Goal: Complete application form

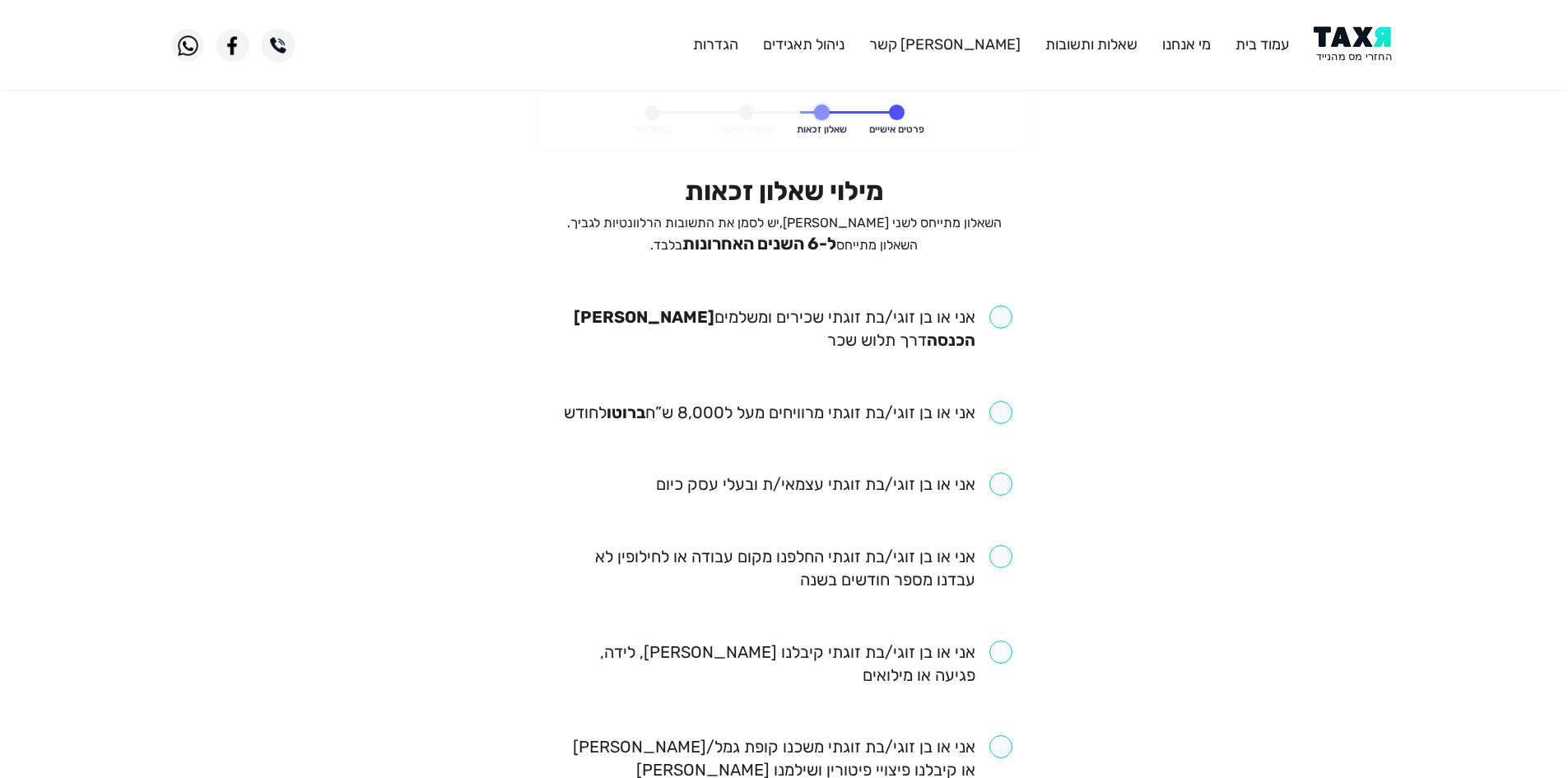
click at [836, 243] on span "ל-6 השנים האחרונות" at bounding box center [759, 243] width 154 height 20
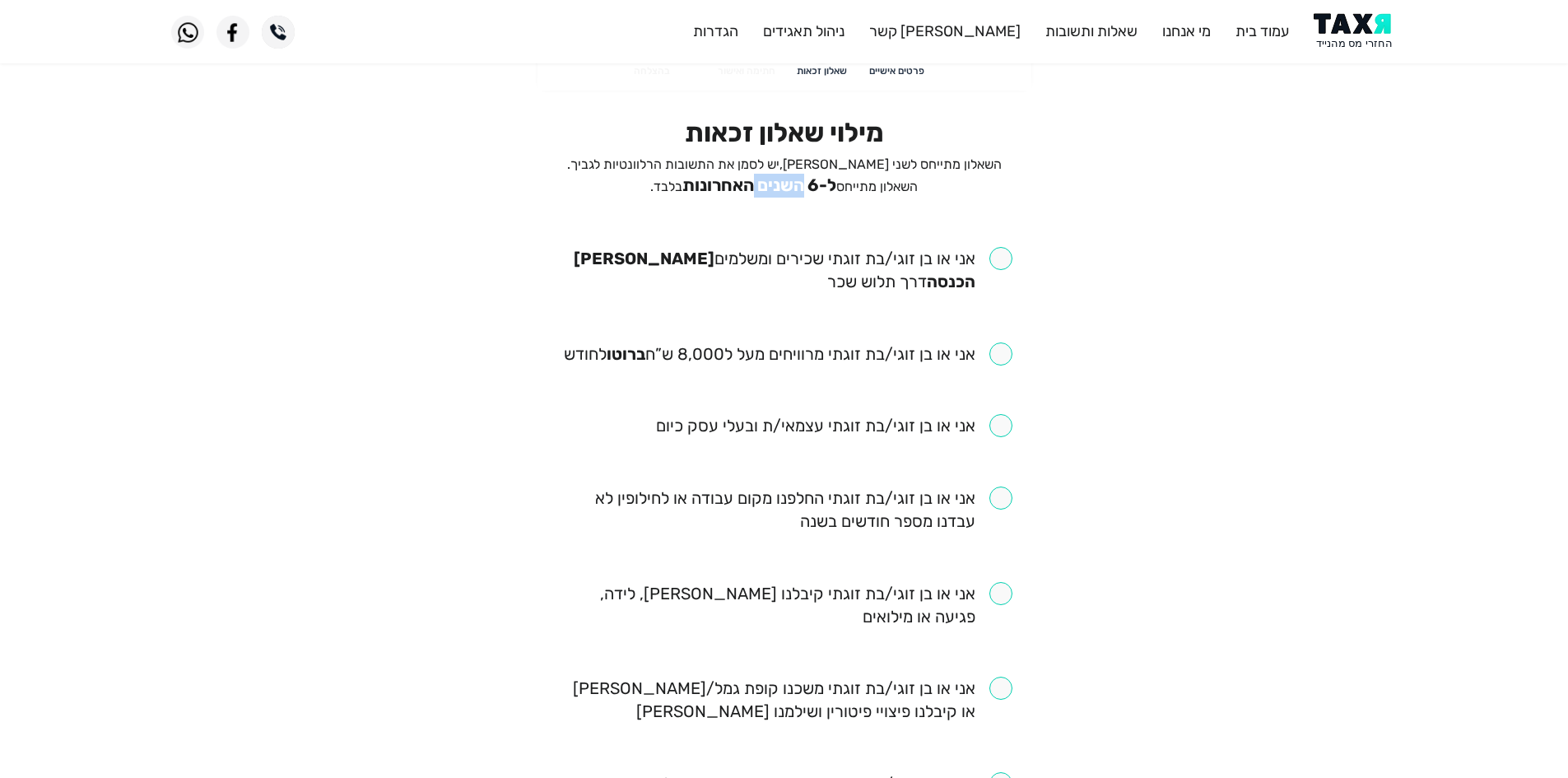
scroll to position [83, 0]
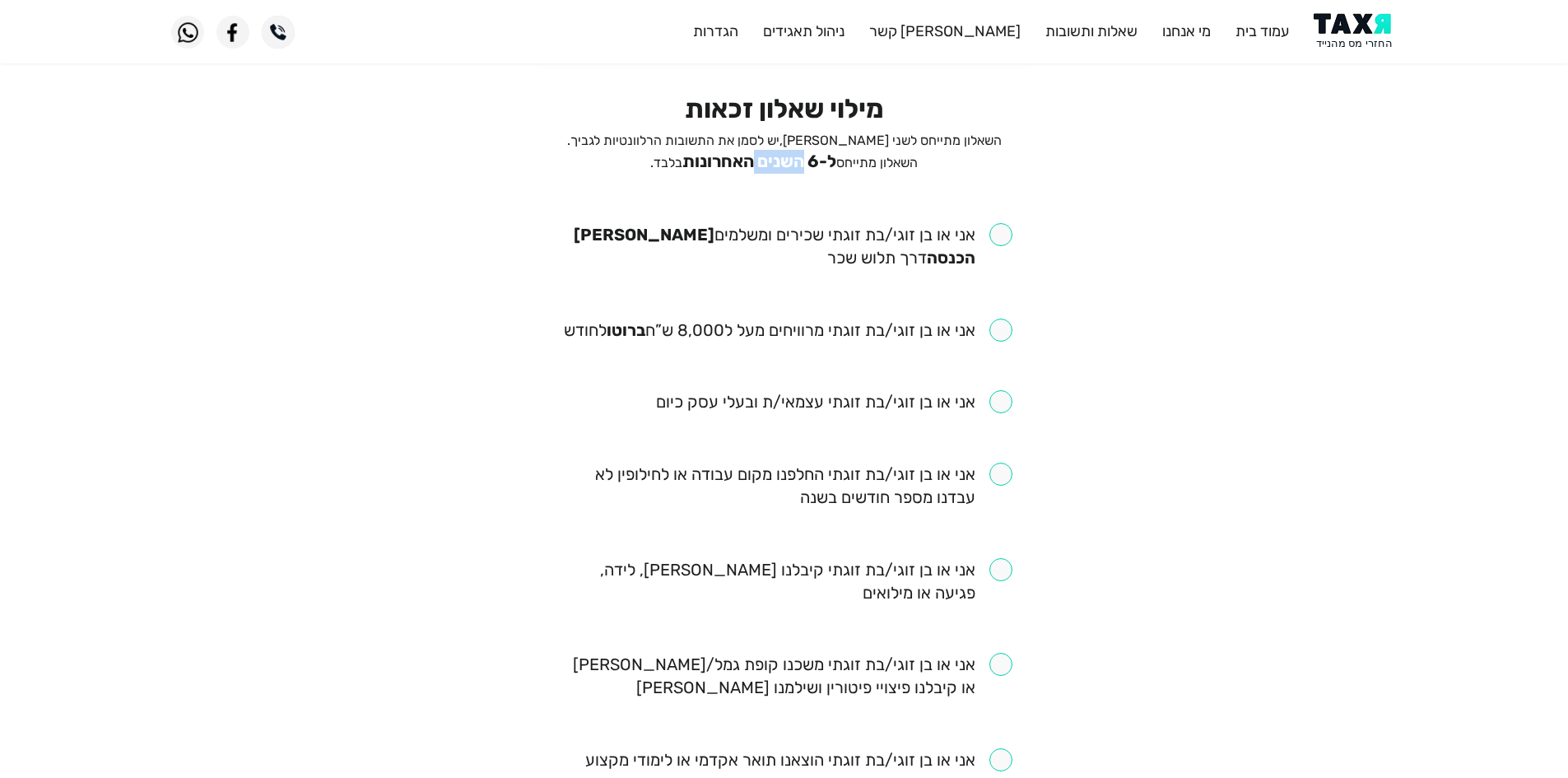
click at [972, 228] on input "checkbox" at bounding box center [784, 246] width 456 height 46
checkbox input "true"
click at [997, 321] on input "checkbox" at bounding box center [788, 330] width 449 height 23
checkbox input "true"
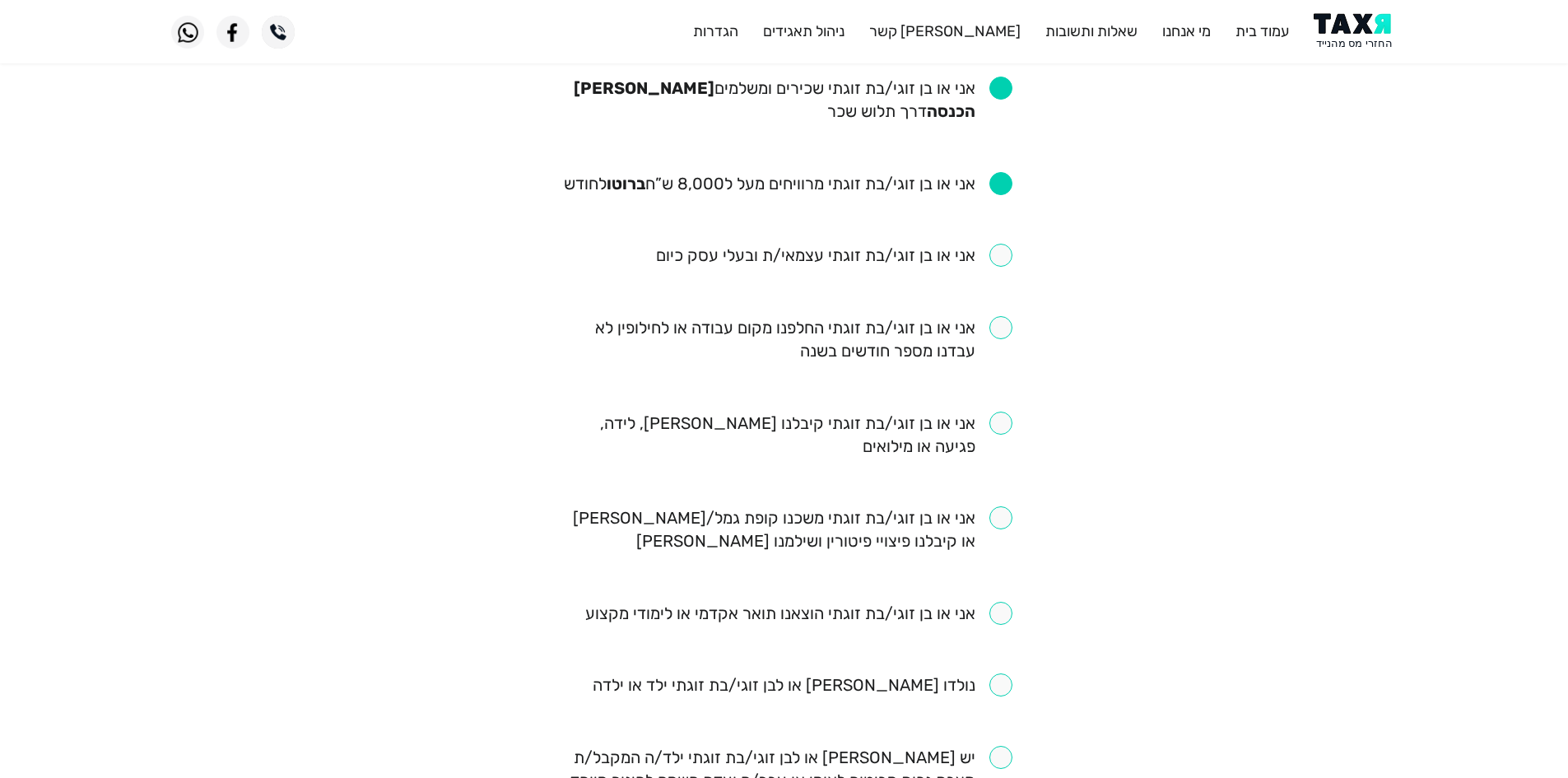
scroll to position [247, 0]
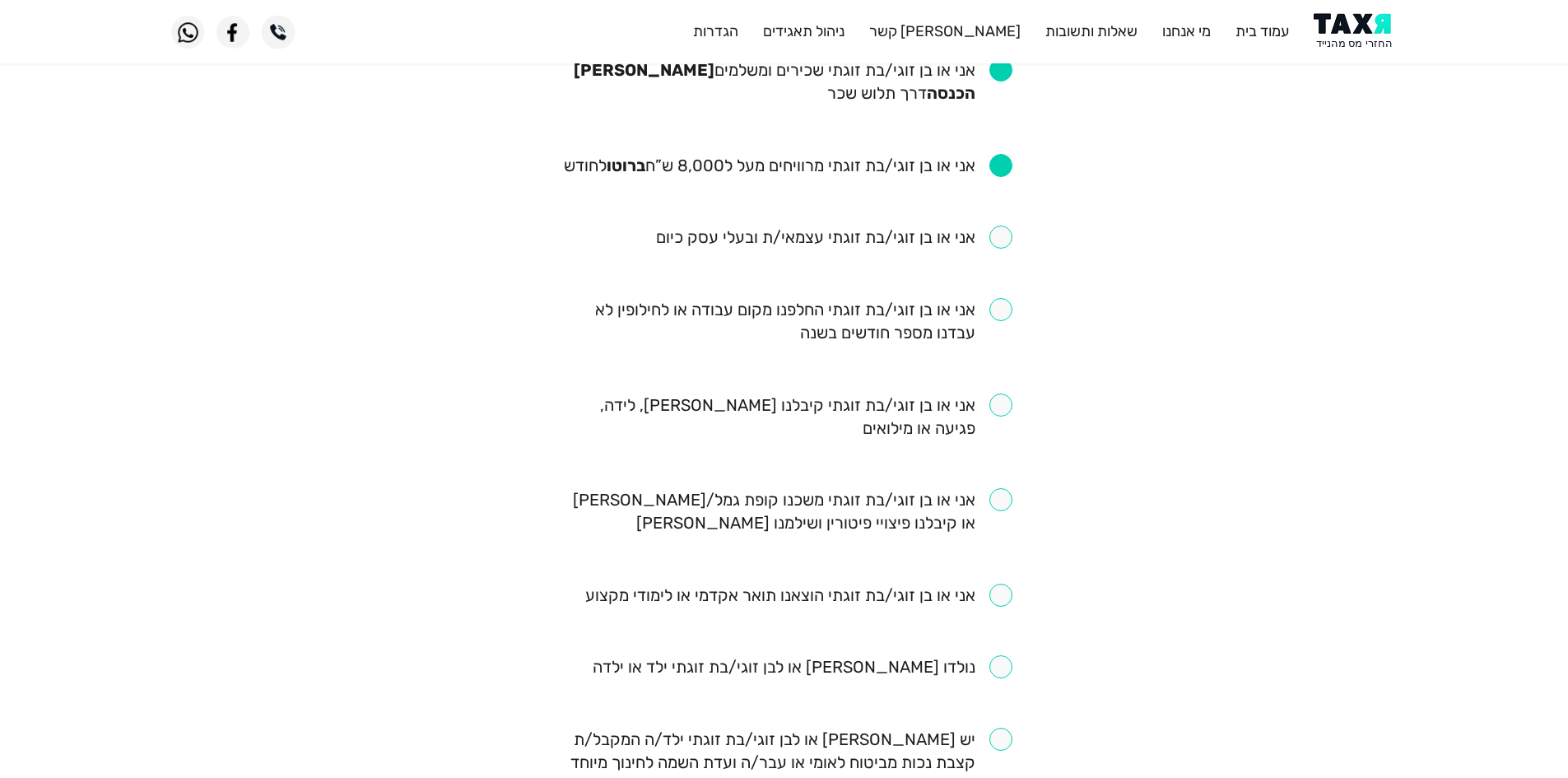
click at [1007, 310] on input "checkbox" at bounding box center [784, 321] width 456 height 46
checkbox input "true"
click at [1015, 389] on div "מילוי שאלון זכאות השאלון מתייחס לשני בני הזוג, יש לסמן את התשובות הרלוונטיות לג…" at bounding box center [784, 648] width 480 height 1441
click at [994, 404] on input "checkbox" at bounding box center [784, 417] width 456 height 46
checkbox input "true"
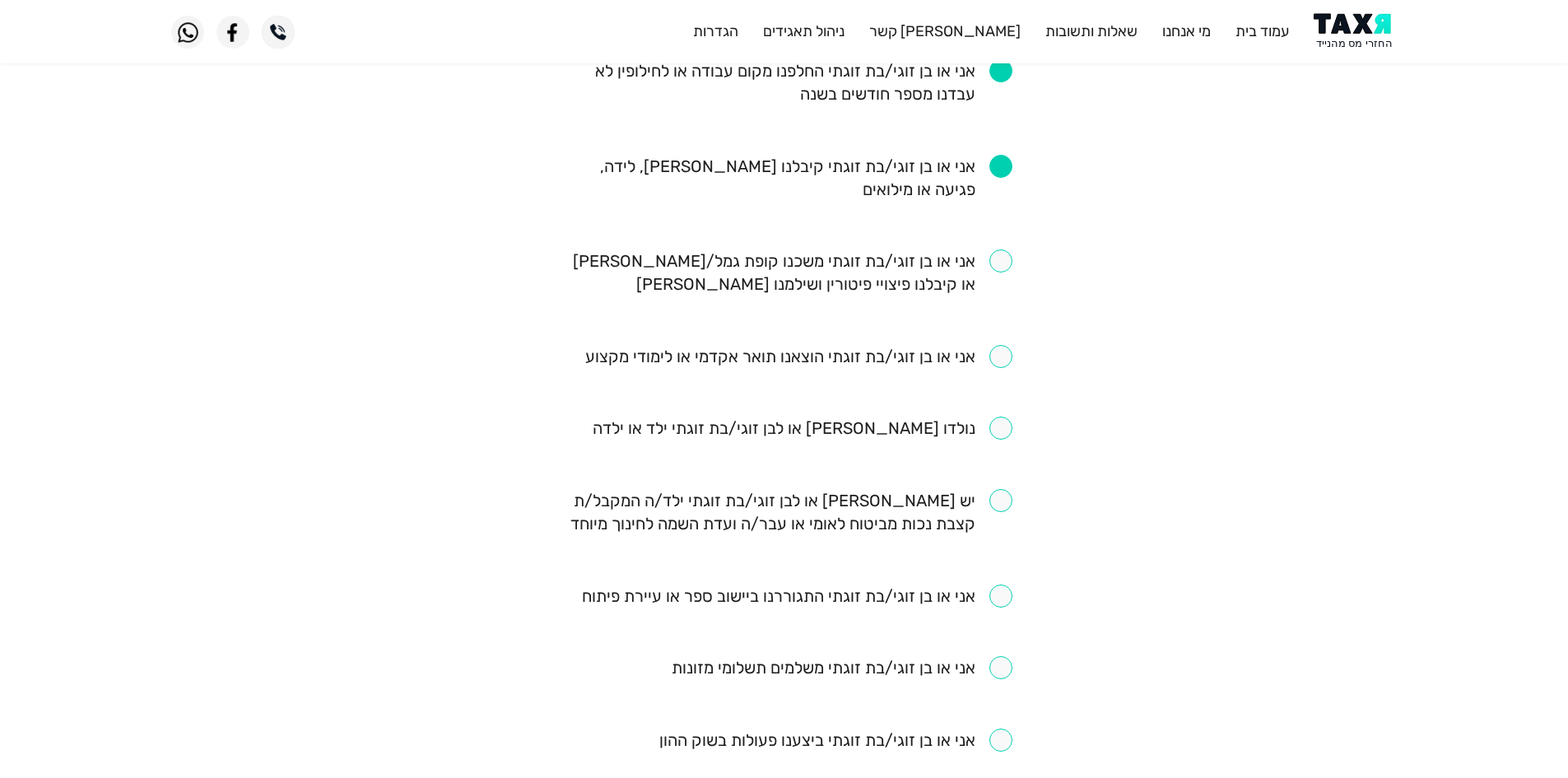
scroll to position [494, 0]
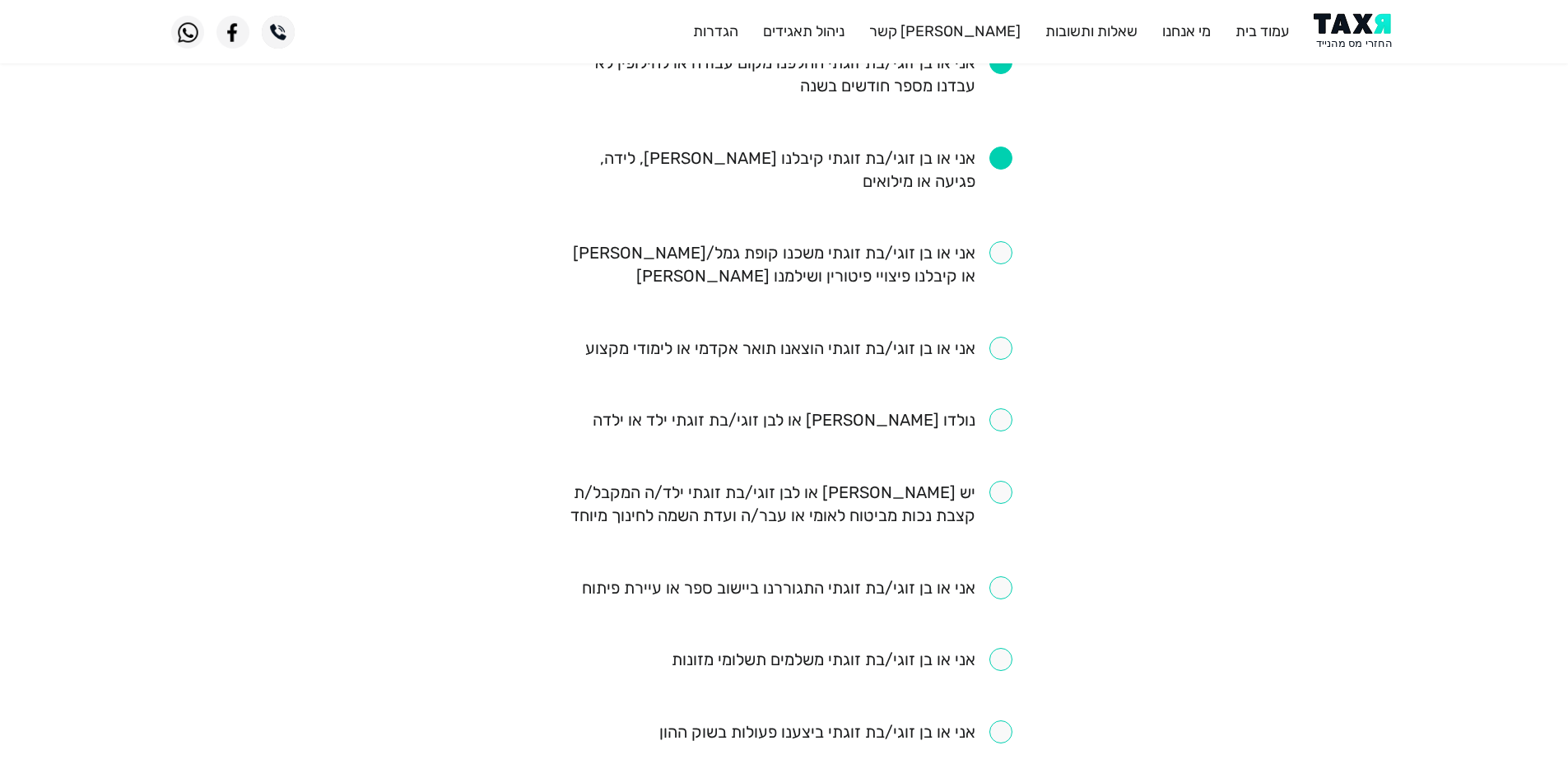
click at [991, 407] on ul "אני או בן זוגי/בת זוגתי שכירים ומשלמים מס הכנסה דרך תלוש שכר אני או בן זוגי/בת …" at bounding box center [784, 421] width 456 height 1219
drag, startPoint x: 992, startPoint y: 413, endPoint x: 1003, endPoint y: 419, distance: 12.5
click at [995, 416] on input "checkbox" at bounding box center [802, 419] width 420 height 23
checkbox input "true"
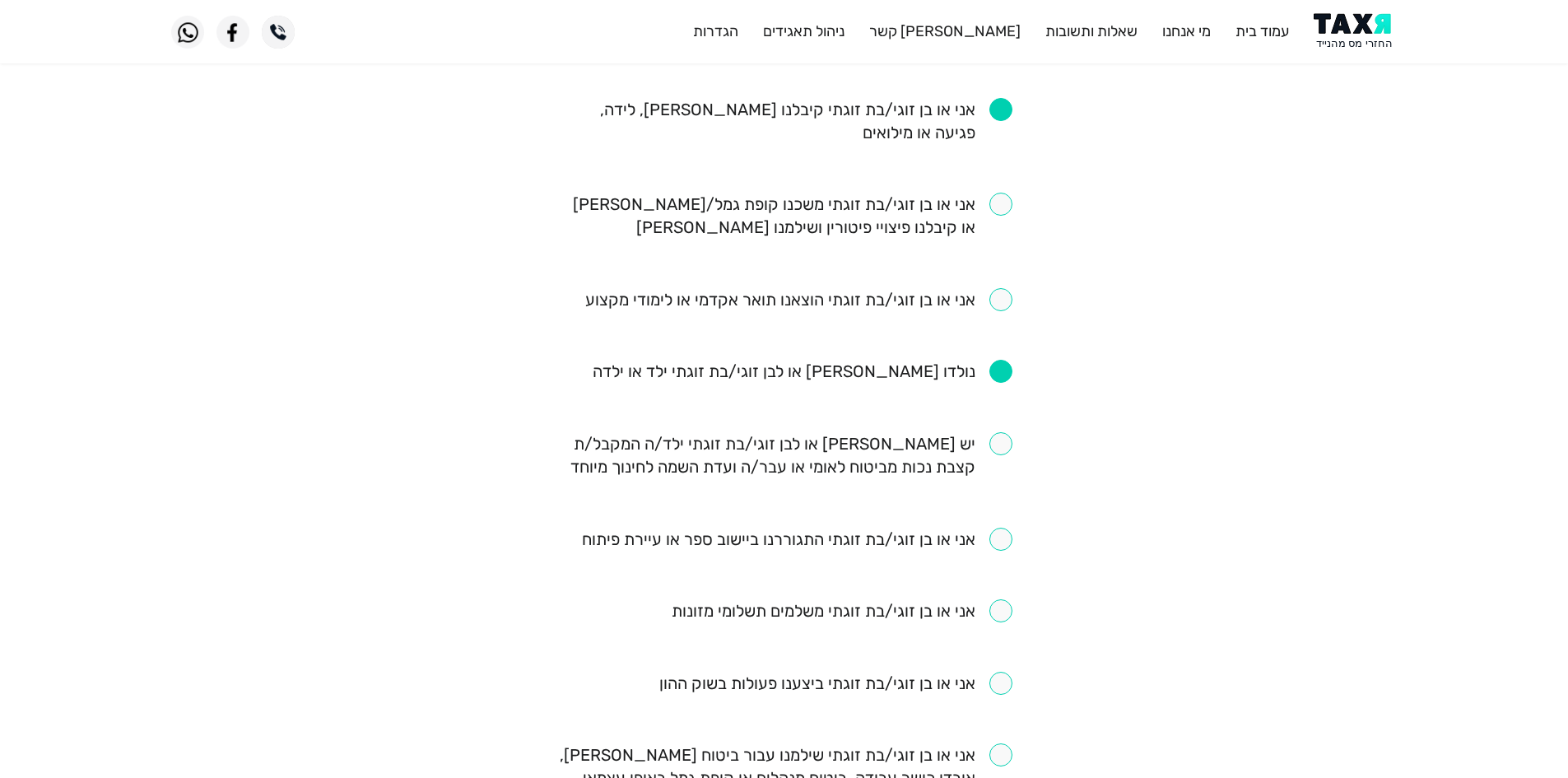
scroll to position [576, 0]
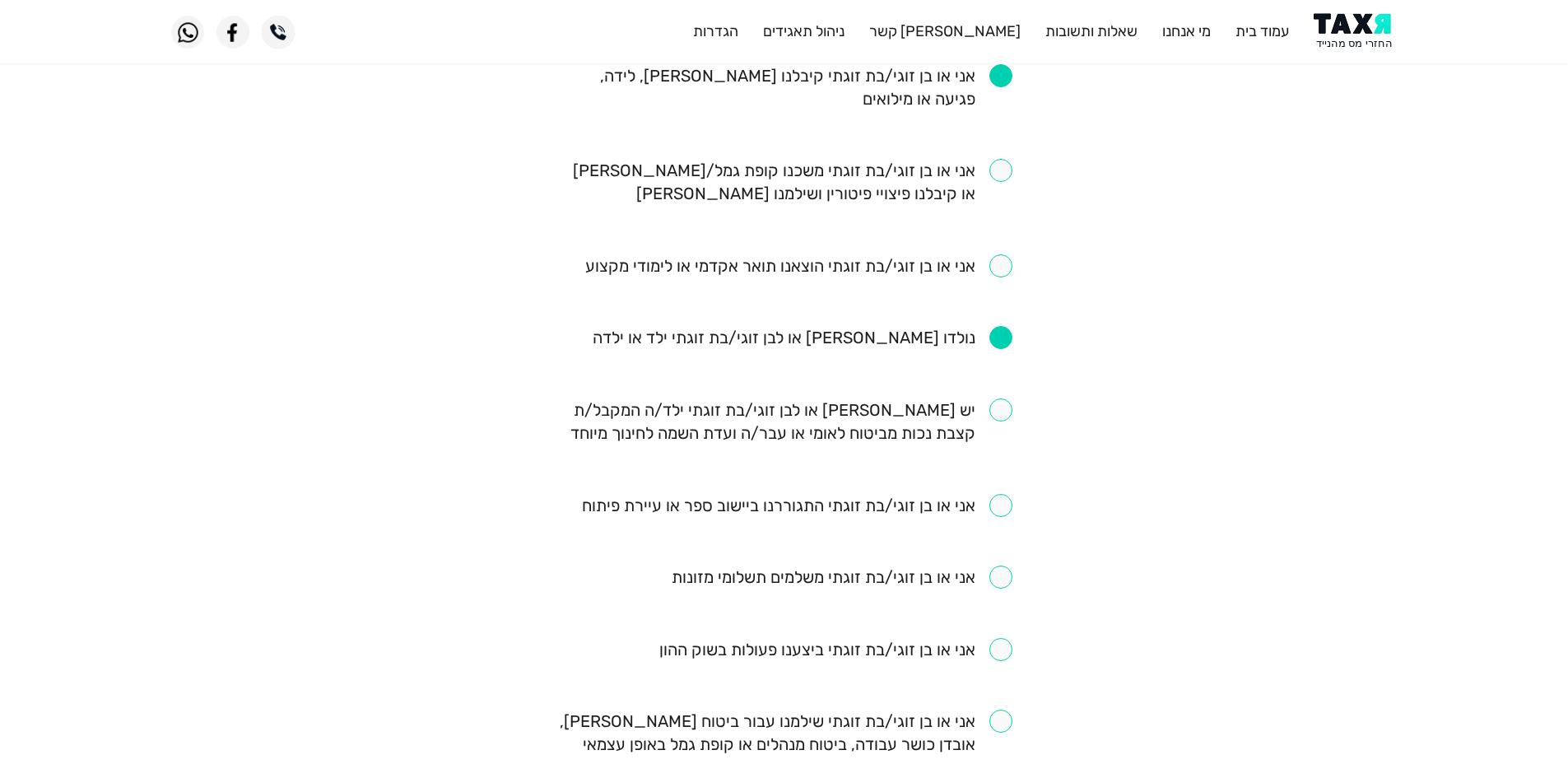
click at [916, 274] on input "checkbox" at bounding box center [798, 266] width 427 height 23
checkbox input "true"
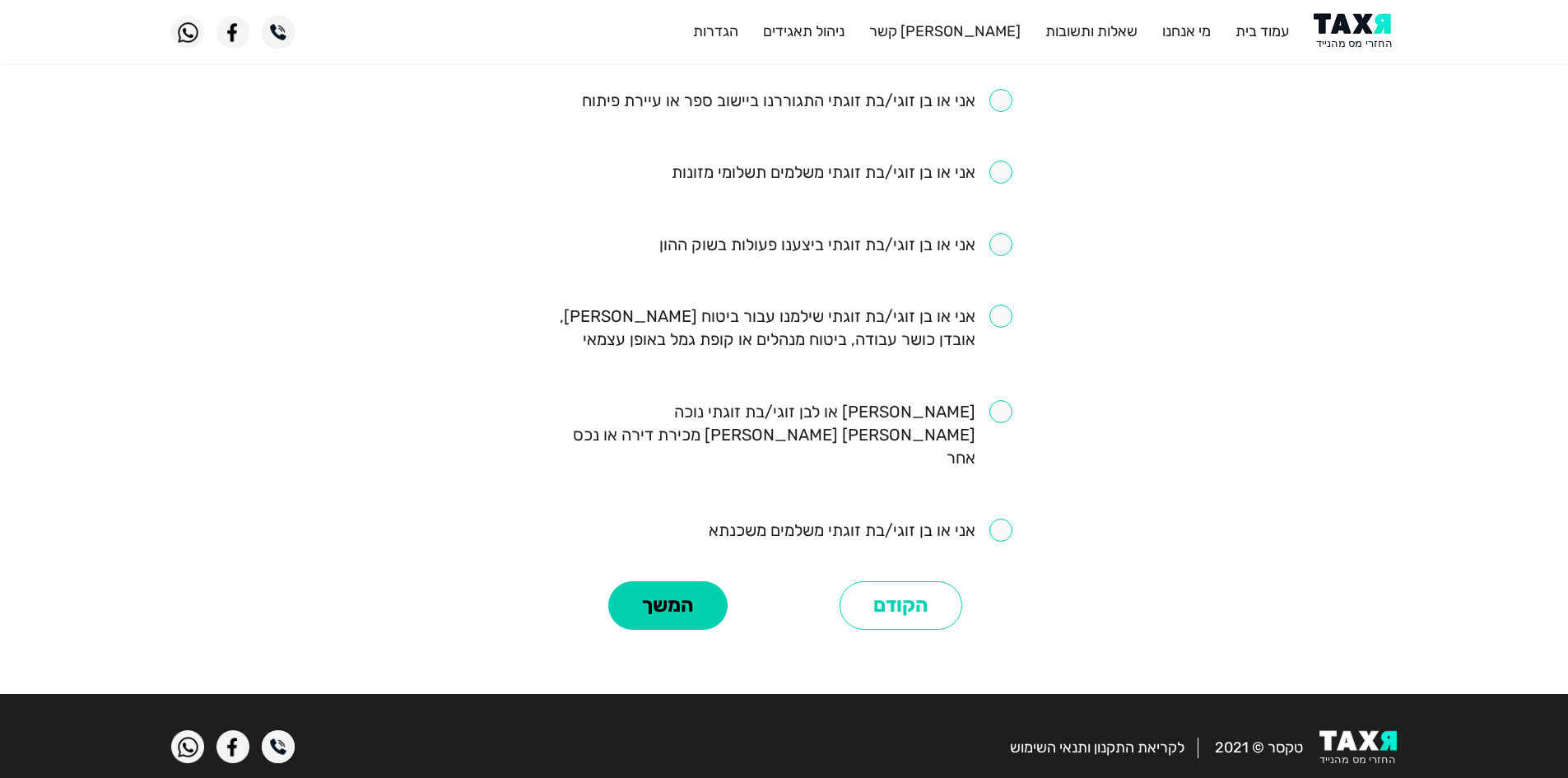
scroll to position [983, 0]
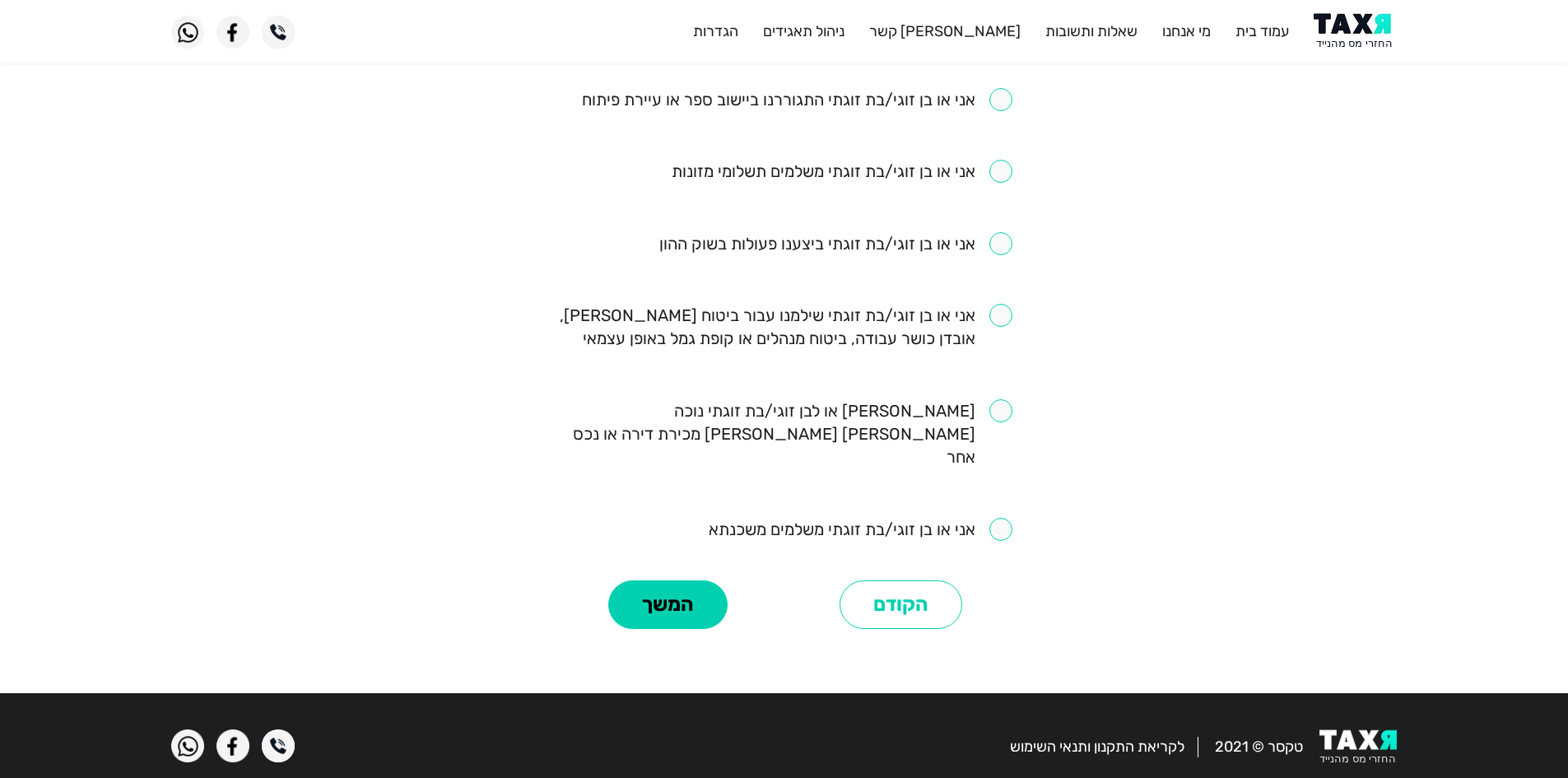
click at [870, 329] on input "checkbox" at bounding box center [784, 327] width 456 height 46
checkbox input "true"
click at [652, 596] on button "המשך" at bounding box center [668, 605] width 119 height 49
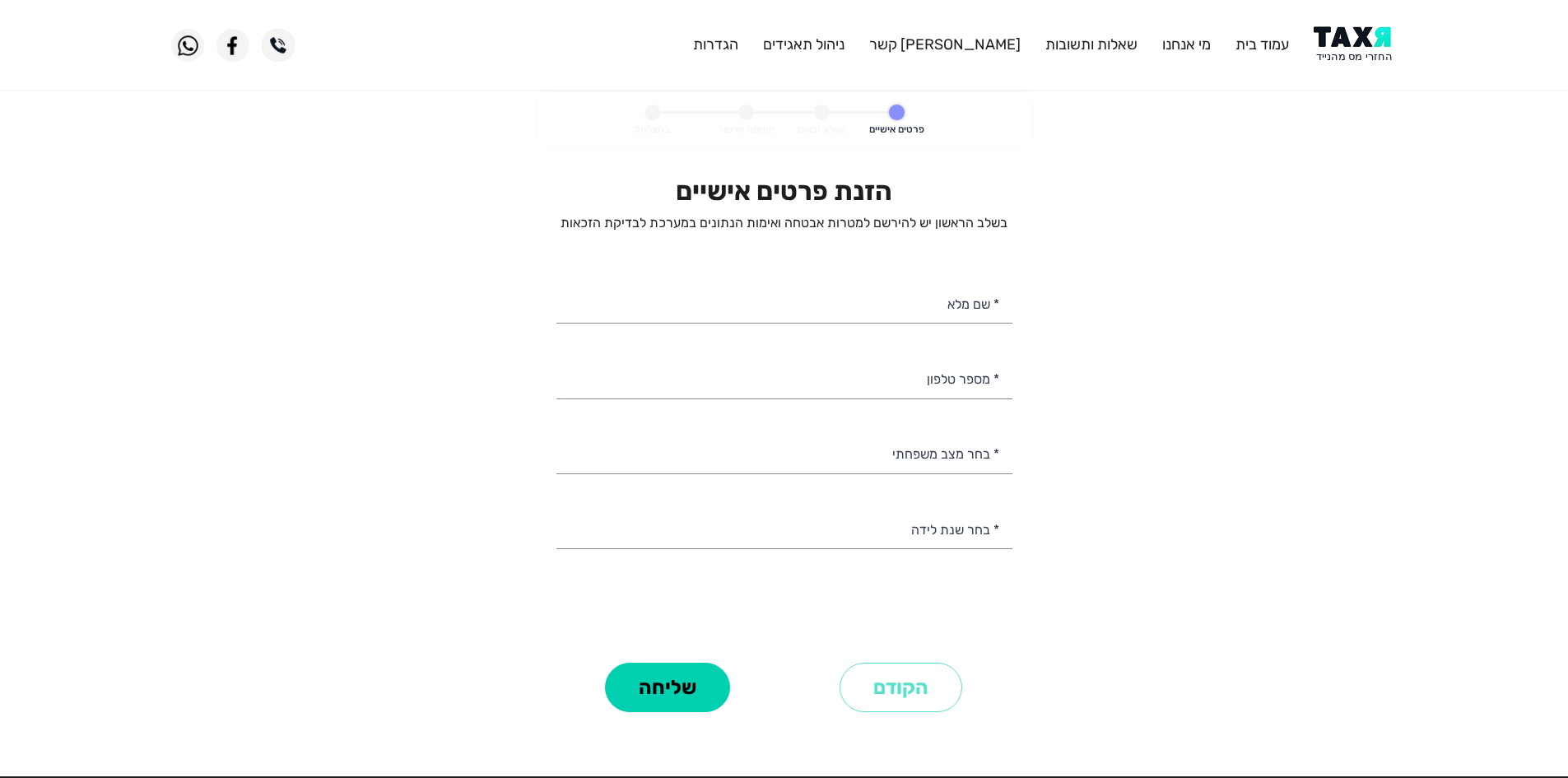
click at [1366, 67] on header "עמוד בית מי אנחנו שאלות ותשובות צור קשר ניהול תאגידים הגדרות" at bounding box center [784, 44] width 1568 height 89
click at [1356, 49] on img at bounding box center [1355, 44] width 83 height 37
click at [934, 369] on input "* מספר טלפון" at bounding box center [784, 377] width 456 height 42
click at [964, 403] on div "הזנת פרטים אישיים בשלב הראשון יש להירשם למטרות אבטחה ואימות הנתונים במערכת לבדי…" at bounding box center [784, 417] width 456 height 482
click at [966, 387] on input "* מספר טלפון" at bounding box center [784, 377] width 456 height 42
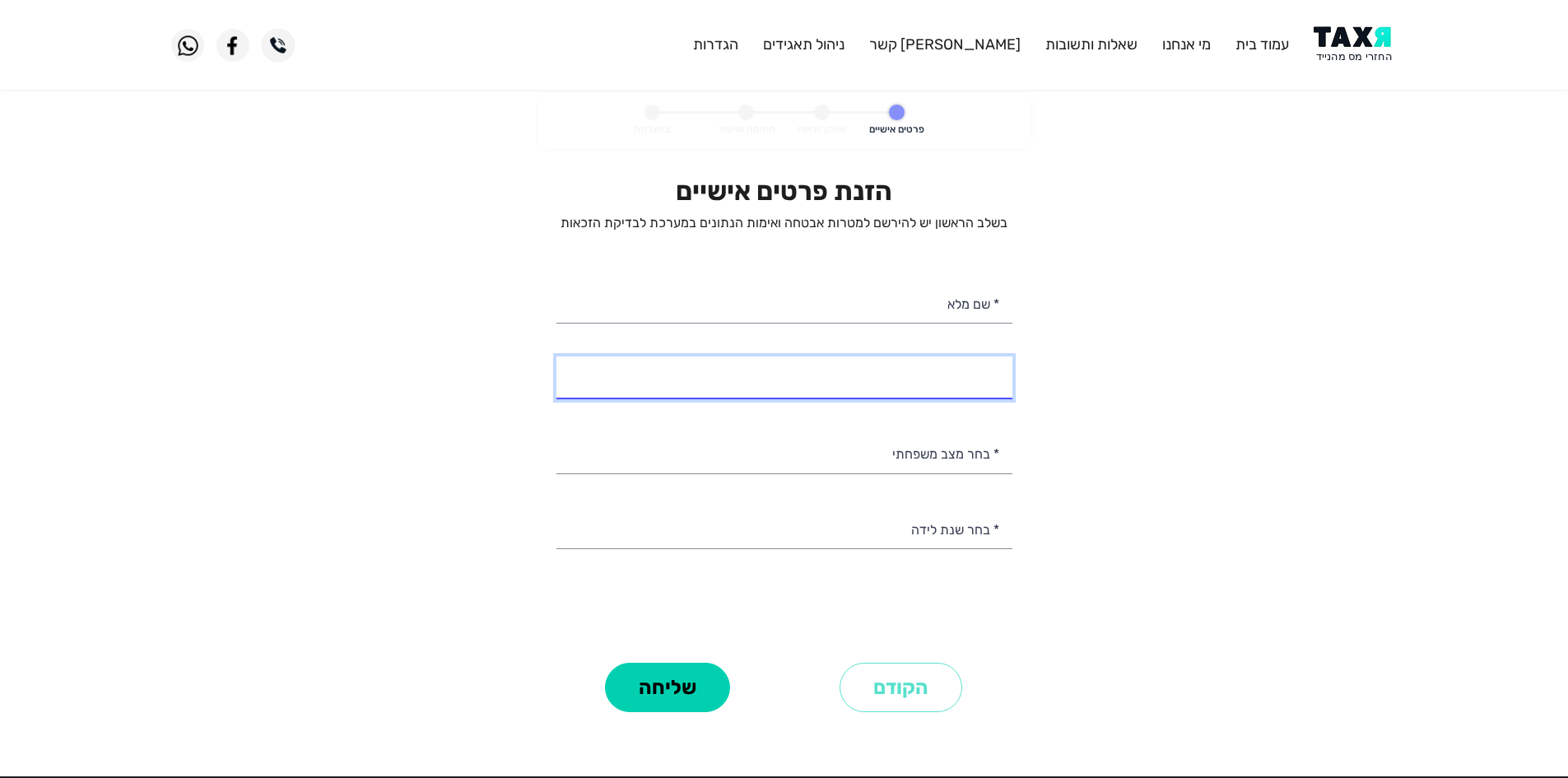
paste input "0549574416"
type input "054-9574416"
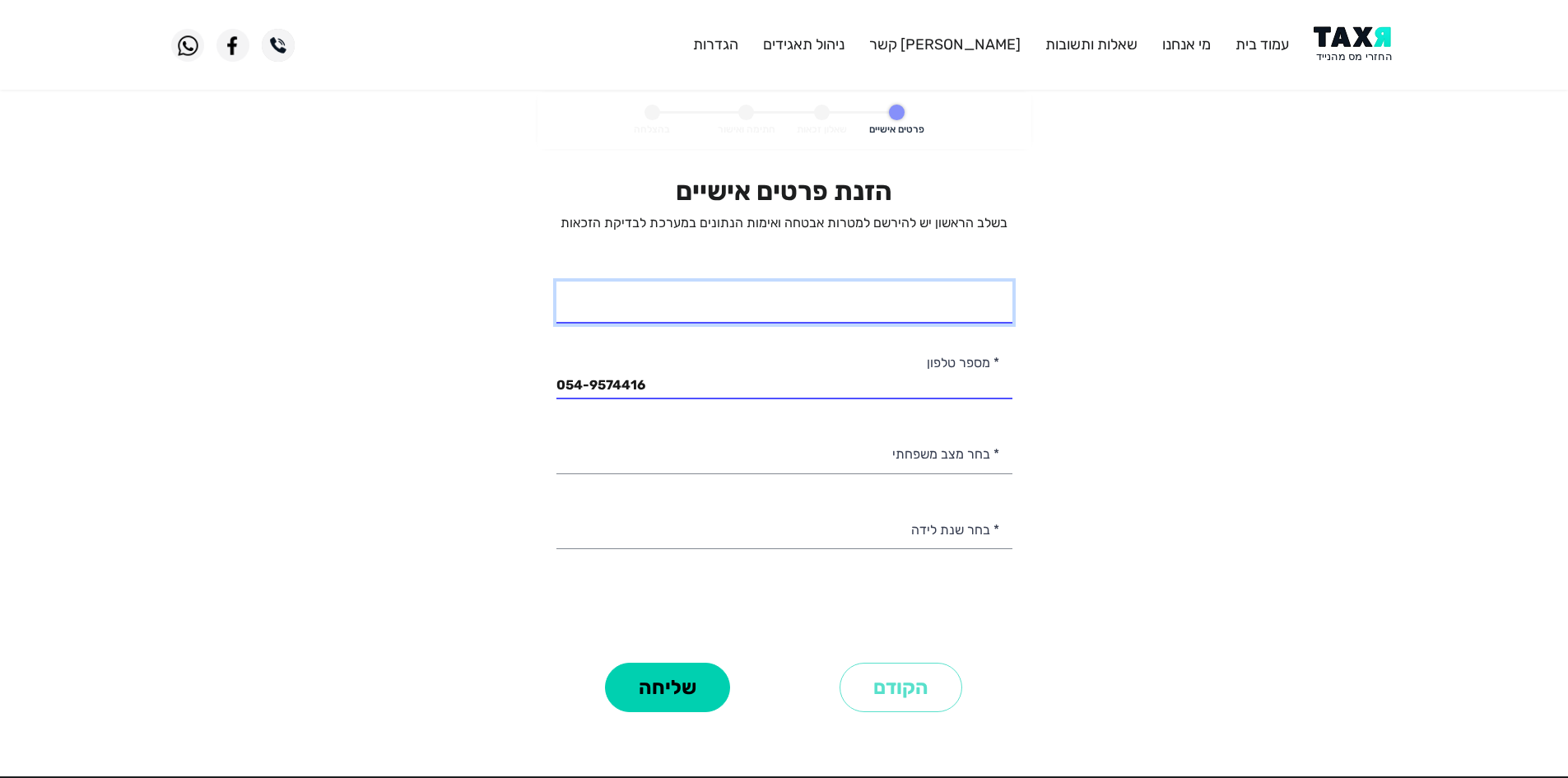
click at [875, 297] on input "* שם מלא" at bounding box center [784, 302] width 456 height 42
type input "[PERSON_NAME]"
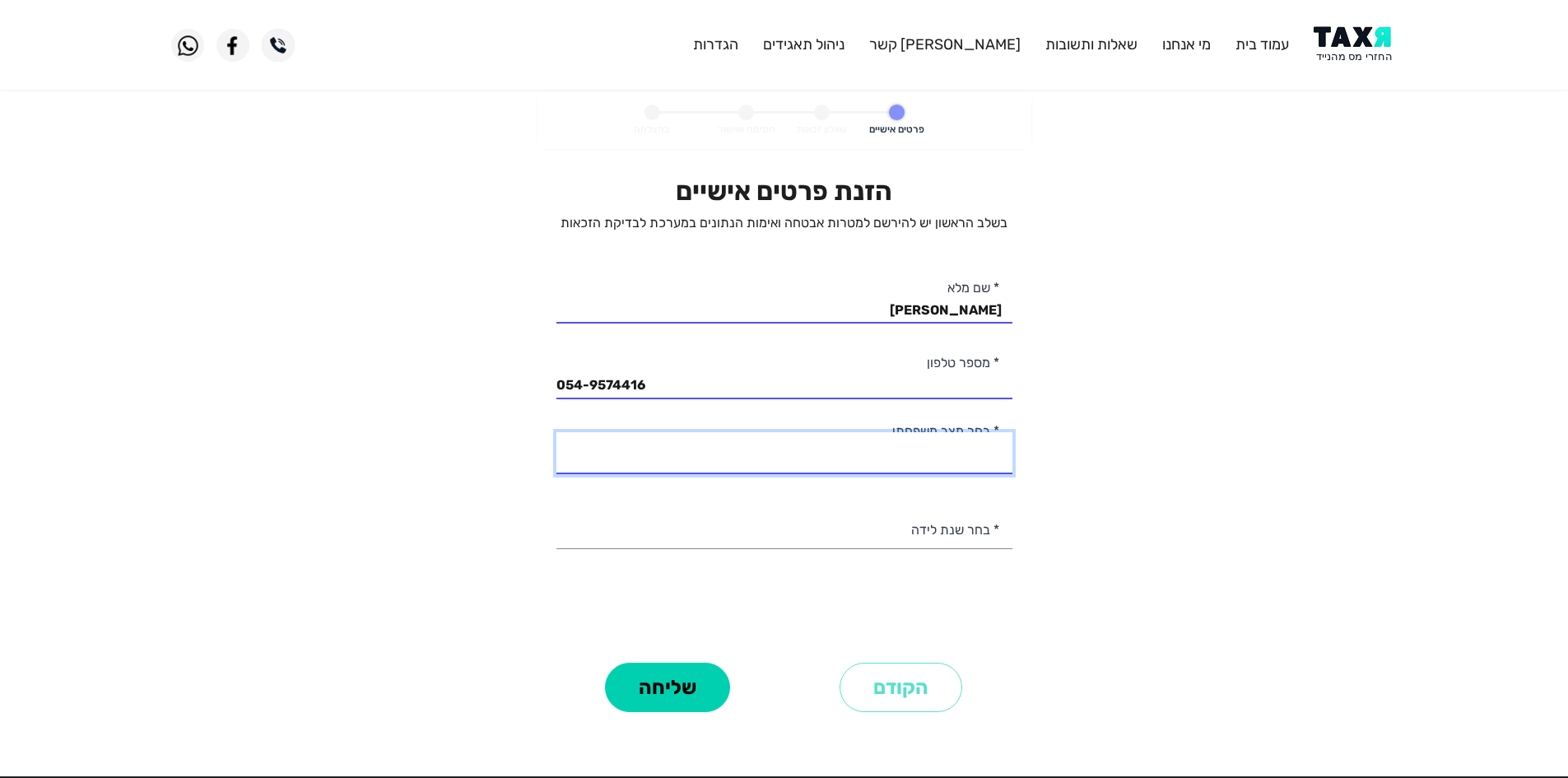
click at [962, 452] on select "רווק/ה נשוי/[PERSON_NAME]/ה אלמן/נה" at bounding box center [784, 452] width 456 height 42
select select "4: Widow"
click at [556, 432] on select "רווק/ה נשוי/[PERSON_NAME]/ה אלמן/נה" at bounding box center [784, 452] width 456 height 42
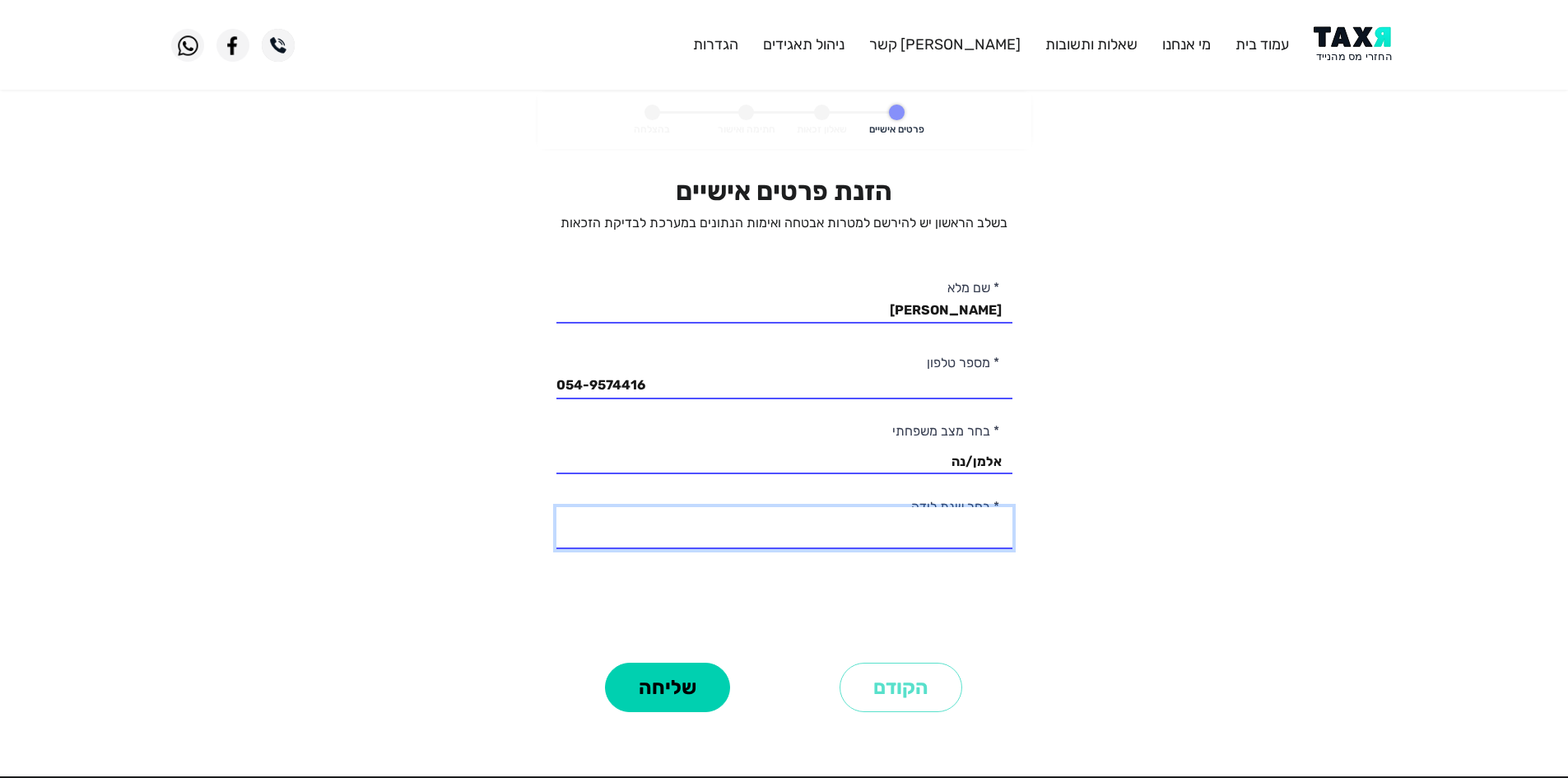
click at [909, 523] on select "2003 2002 2001 2000 1999 1998 1997 1996 1995 1994 1993 1992 1991 1990 1989 1988…" at bounding box center [784, 527] width 456 height 42
select select "59: 1945"
click at [556, 507] on select "2003 2002 2001 2000 1999 1998 1997 1996 1995 1994 1993 1992 1991 1990 1989 1988…" at bounding box center [784, 527] width 456 height 42
click at [634, 677] on button "שליחה" at bounding box center [667, 688] width 125 height 49
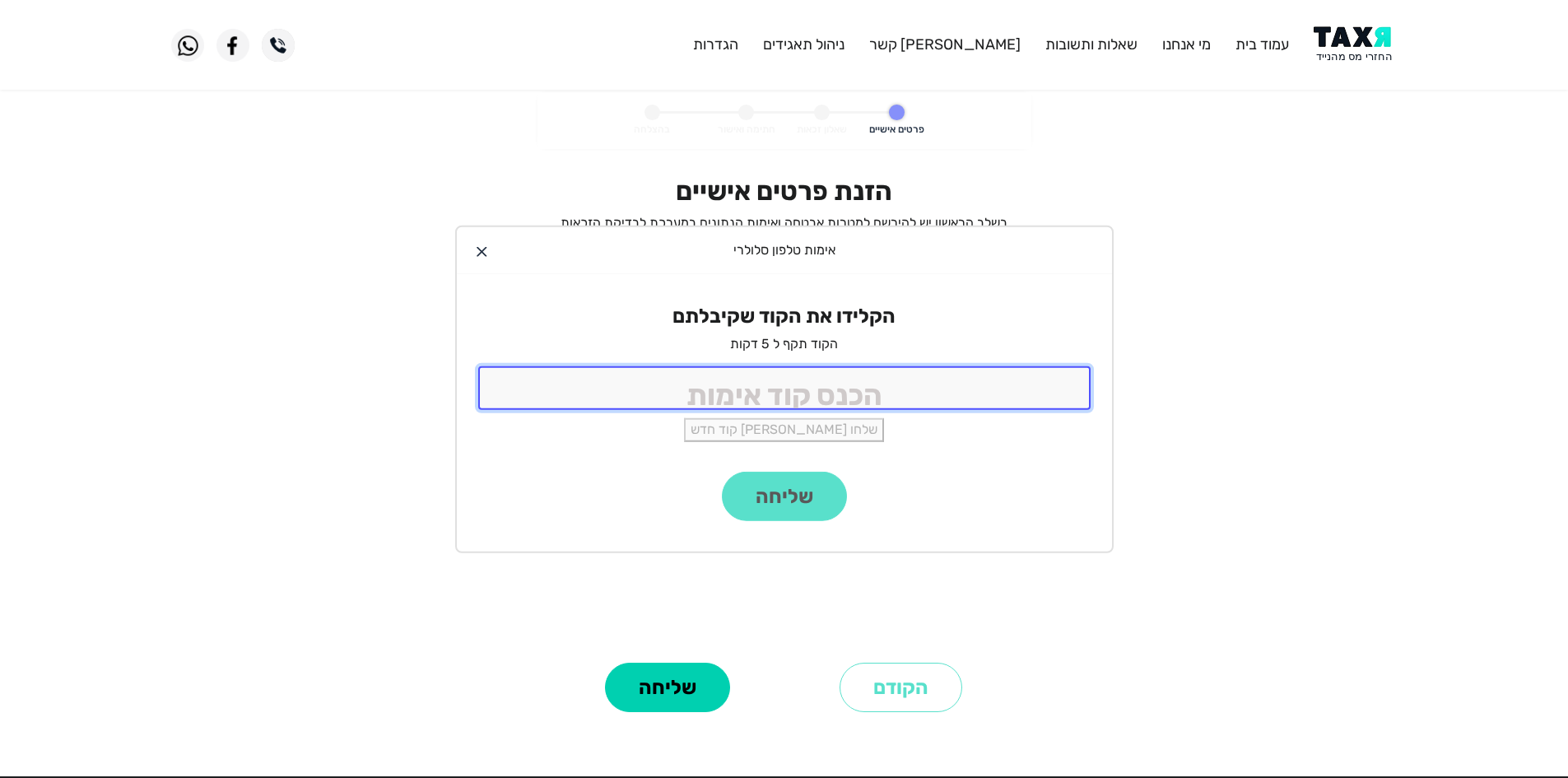
click at [922, 375] on input "tel" at bounding box center [784, 388] width 612 height 43
type input "9988"
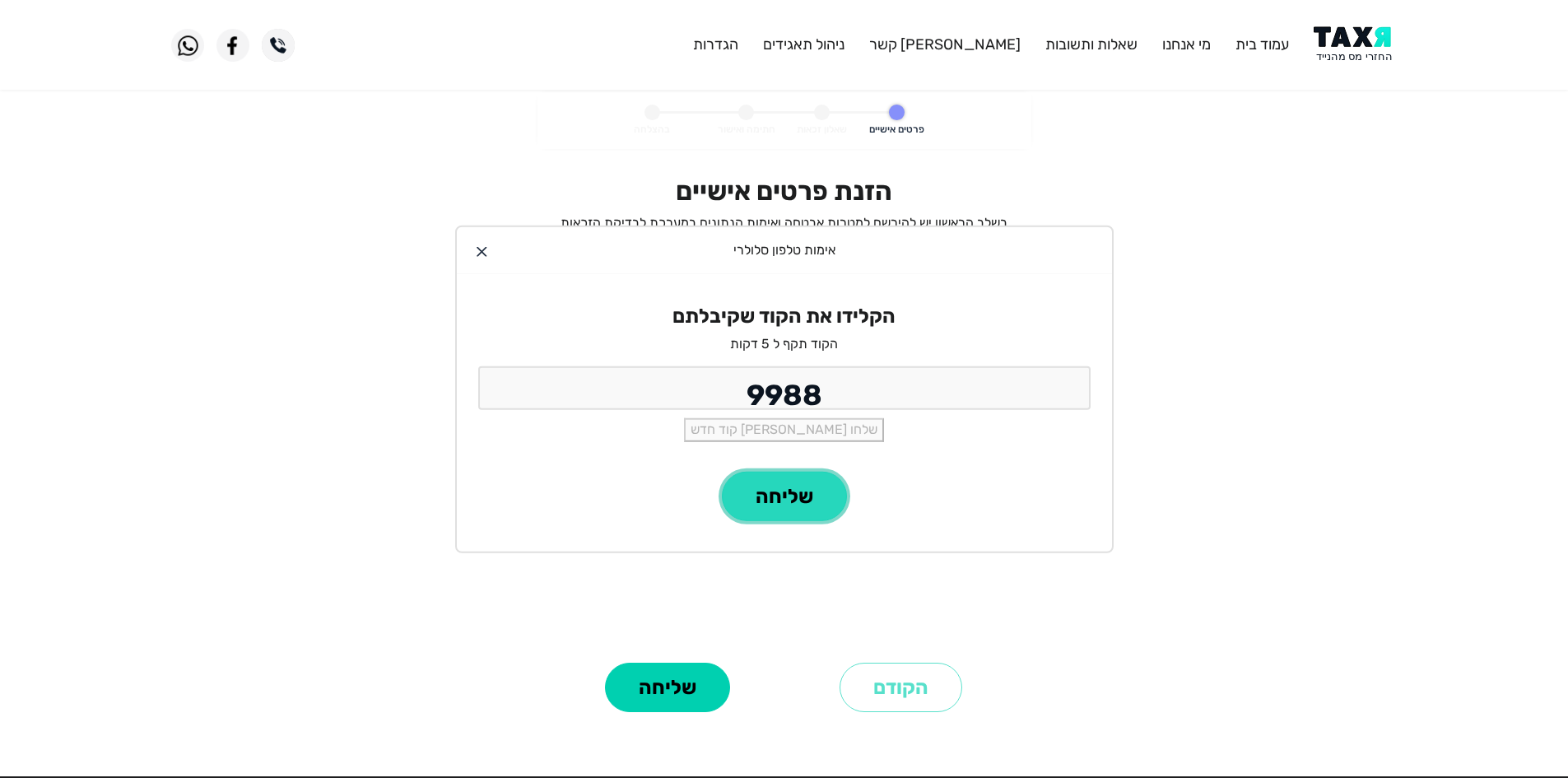
click at [779, 505] on button "שליחה" at bounding box center [784, 497] width 125 height 49
